Goal: Information Seeking & Learning: Learn about a topic

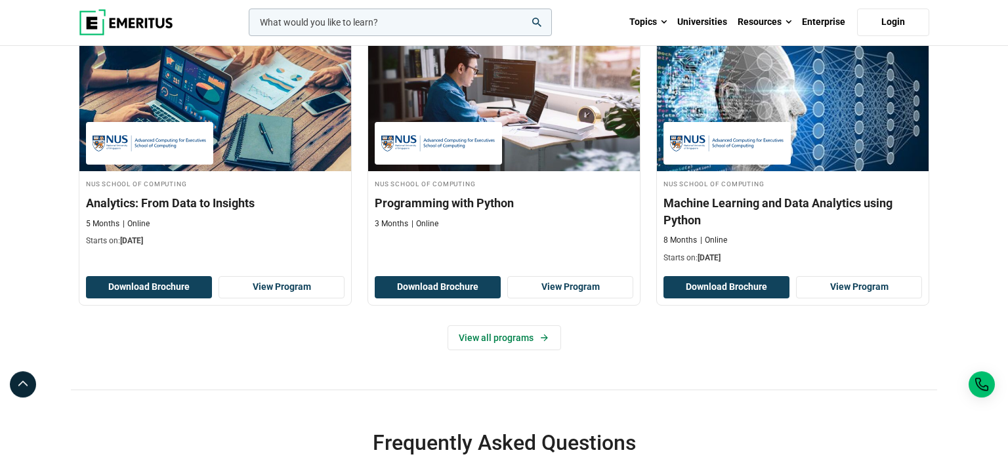
scroll to position [554, 0]
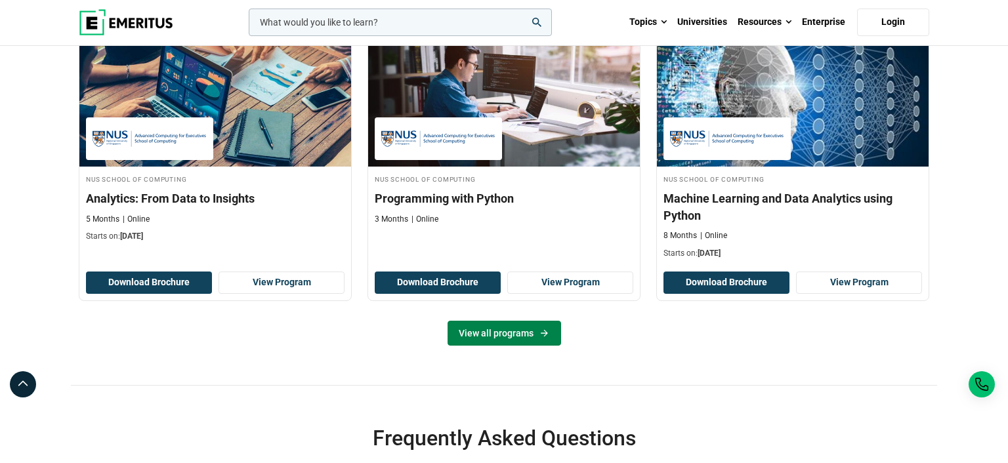
click at [523, 346] on link "View all programs" at bounding box center [503, 333] width 113 height 25
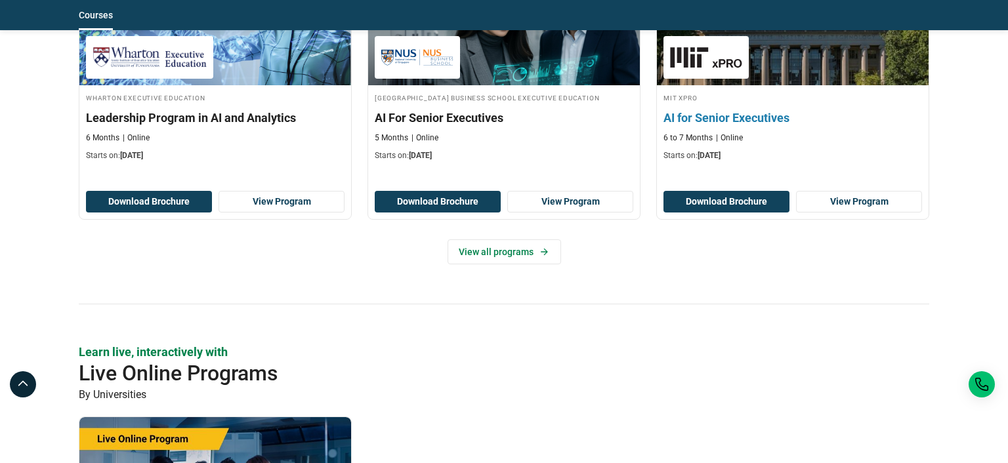
scroll to position [831, 0]
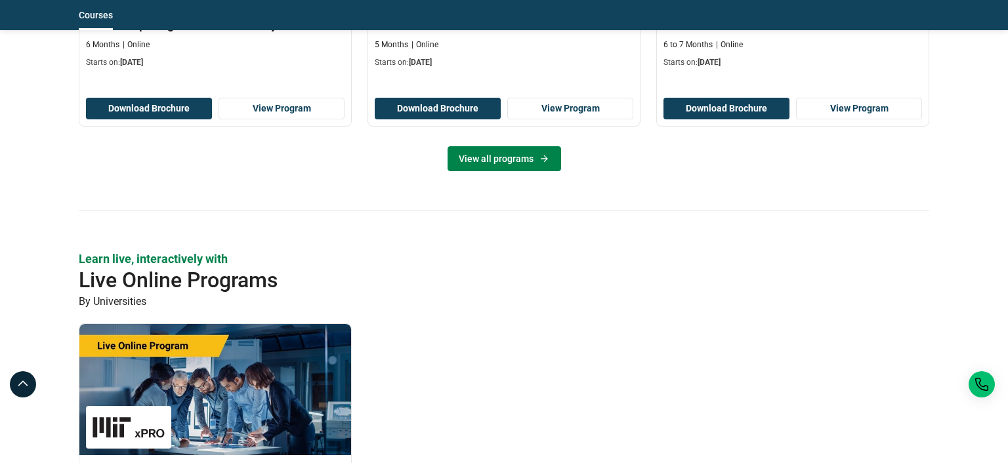
click at [525, 165] on link "View all programs" at bounding box center [503, 158] width 113 height 25
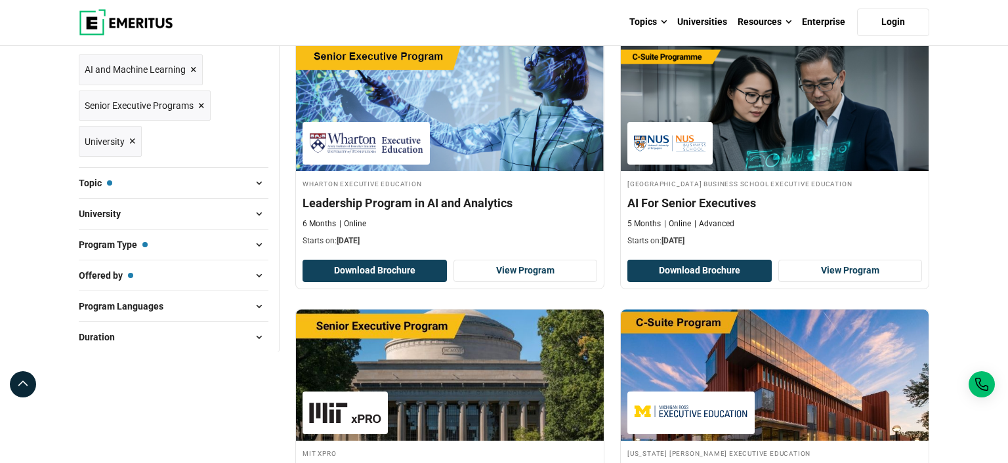
scroll to position [207, 0]
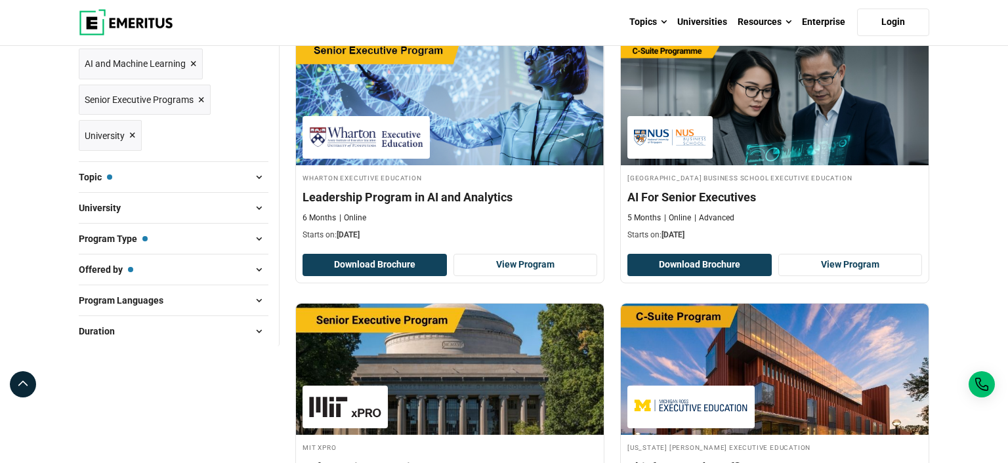
click at [243, 178] on button "Topic — AI and Machine Learning" at bounding box center [174, 177] width 190 height 20
click at [253, 173] on span at bounding box center [259, 177] width 20 height 20
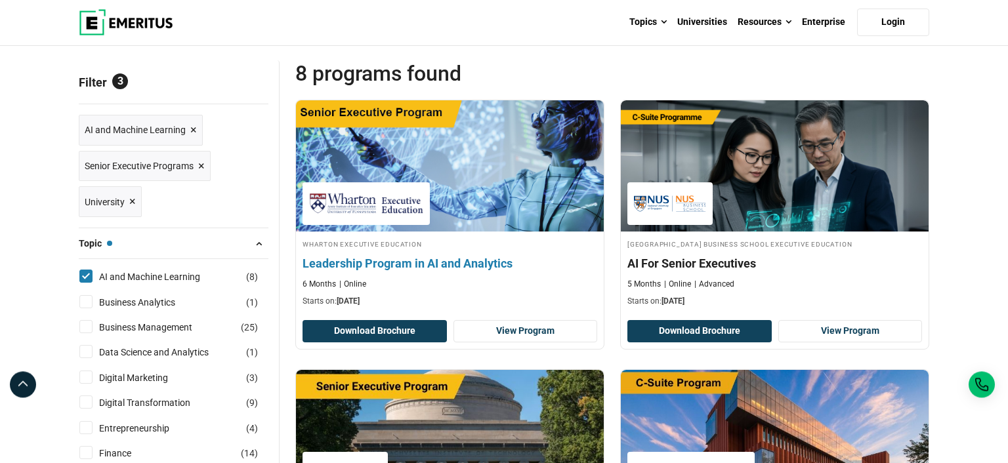
scroll to position [138, 0]
